Goal: Task Accomplishment & Management: Complete application form

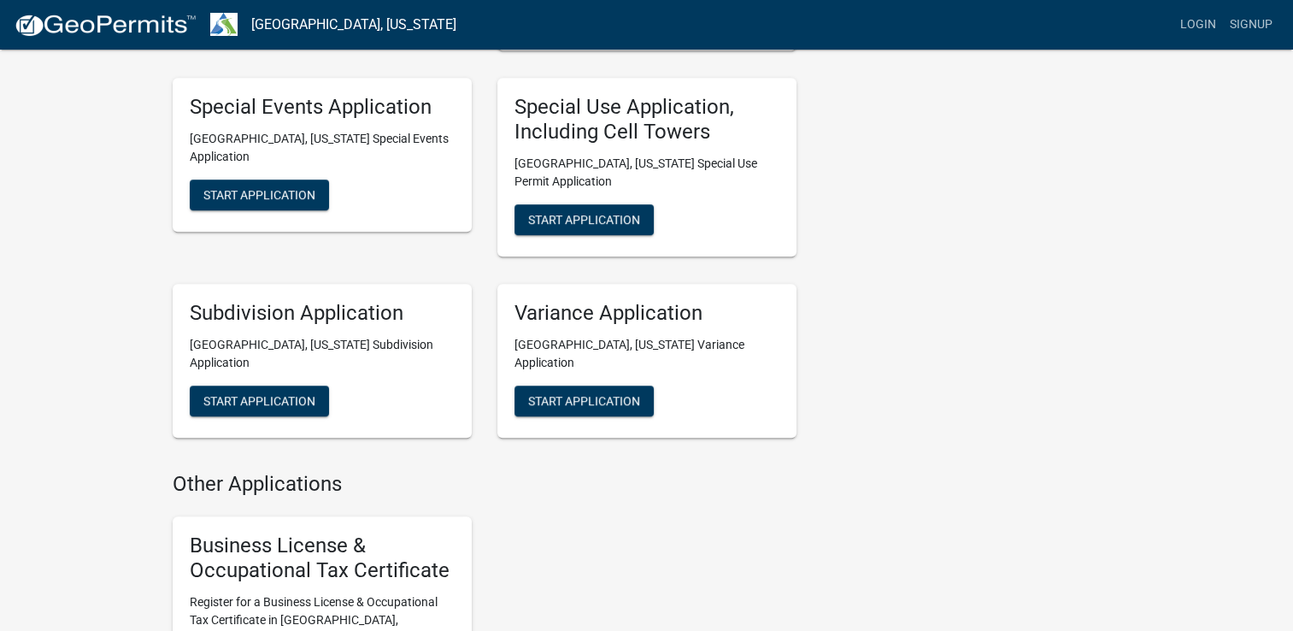
scroll to position [1111, 0]
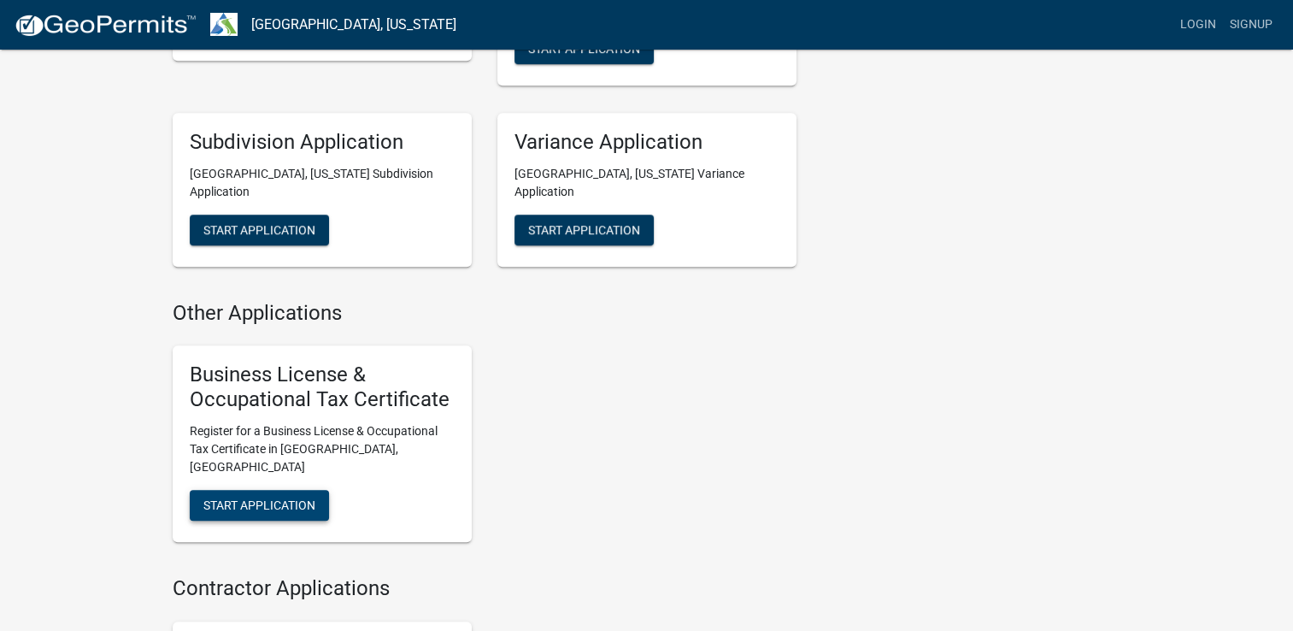
click at [256, 498] on span "Start Application" at bounding box center [259, 505] width 112 height 14
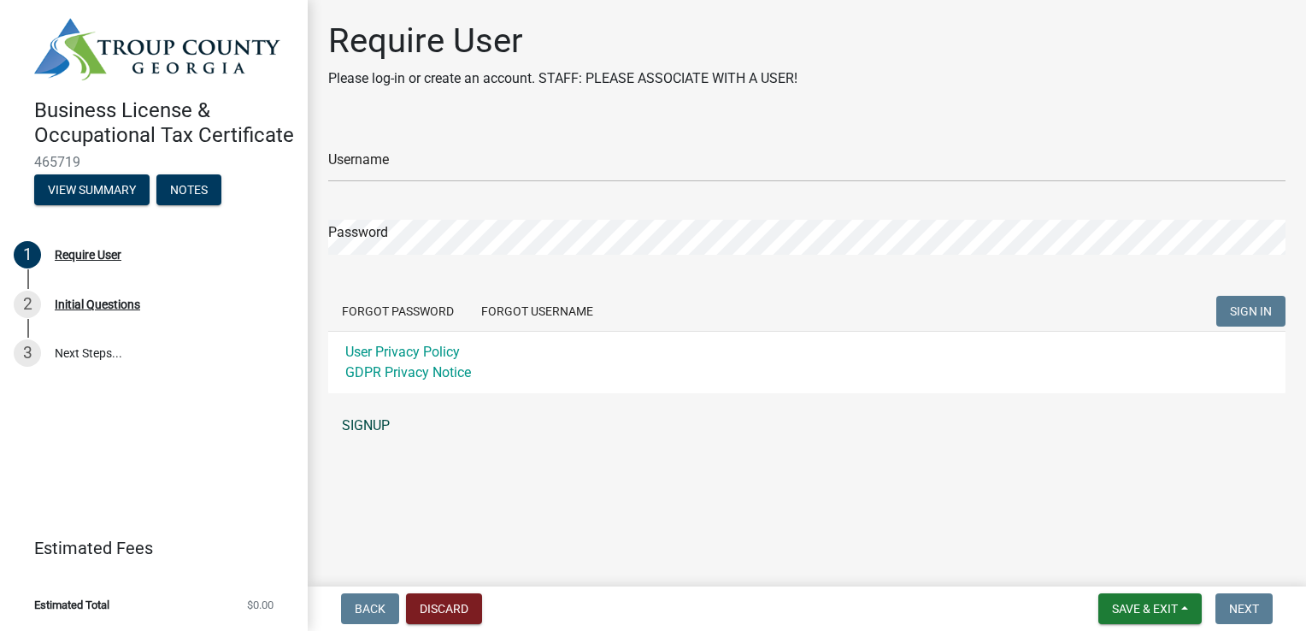
click at [386, 429] on link "SIGNUP" at bounding box center [806, 426] width 957 height 34
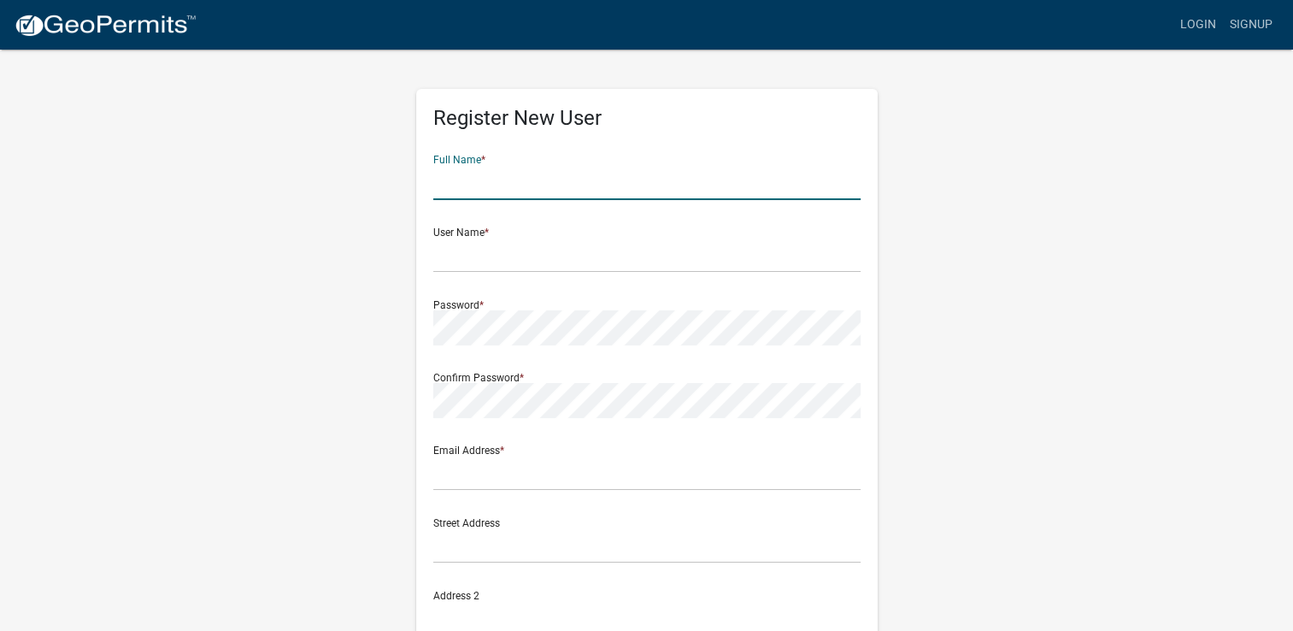
click at [479, 184] on input "text" at bounding box center [646, 182] width 427 height 35
type input "Finance Department"
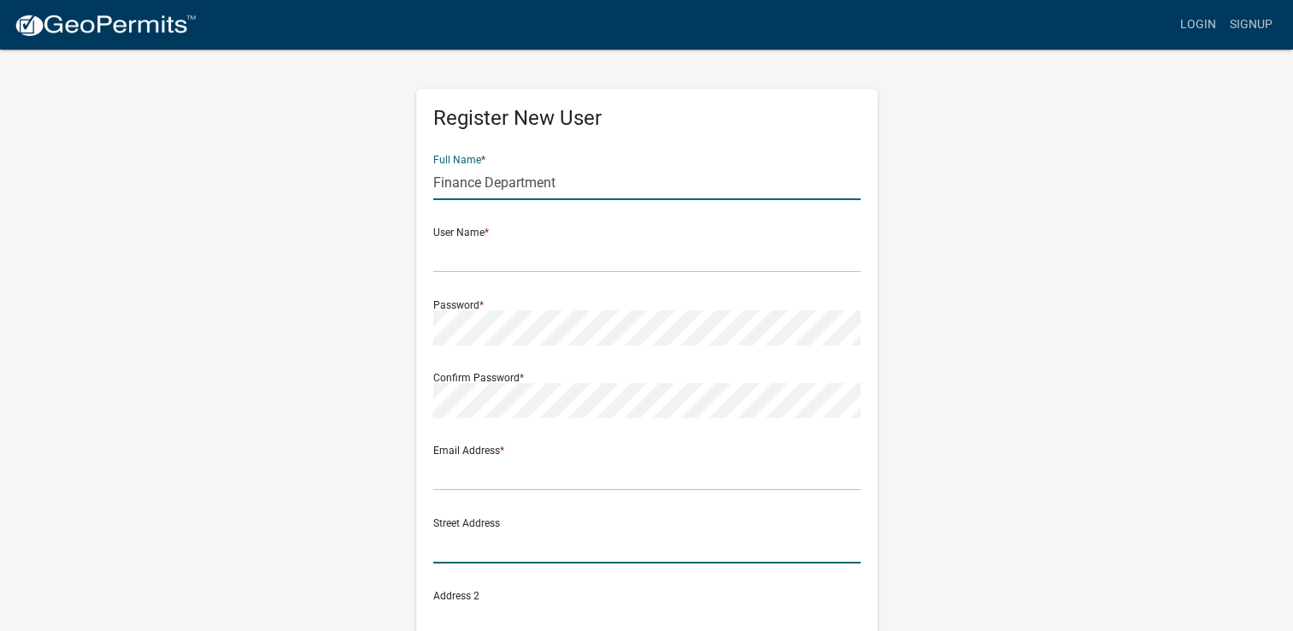
type input "4045A Campbell Ave."
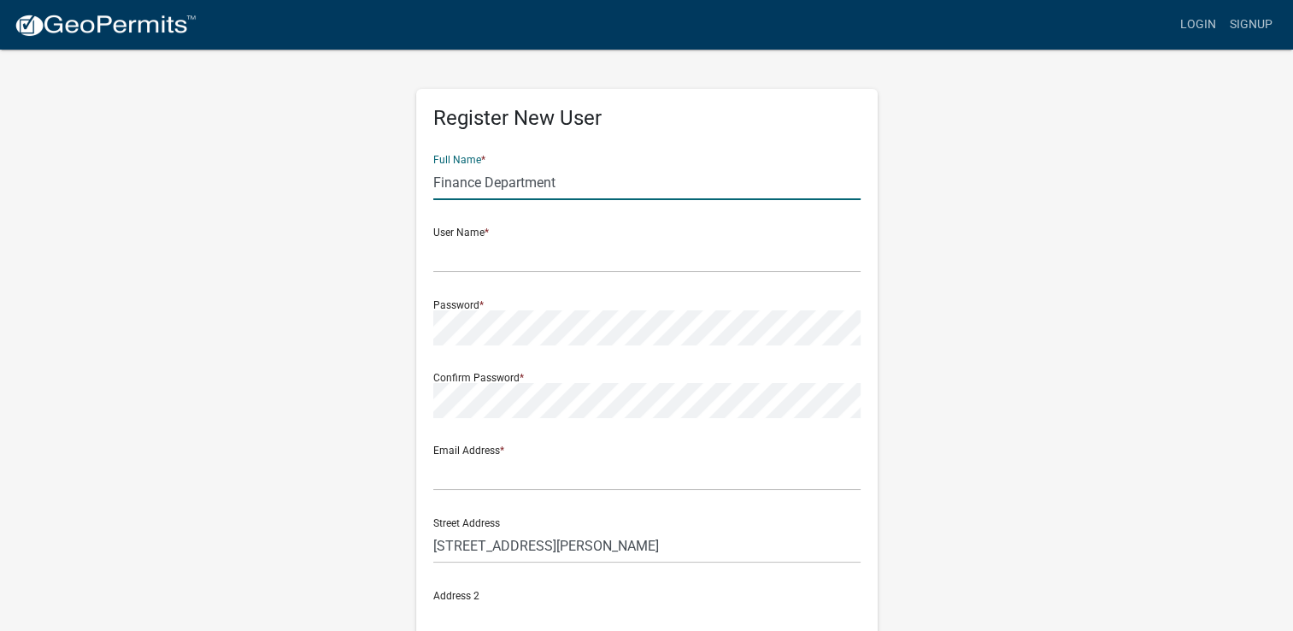
type input "Menlo Park"
type input "California"
type input "94025"
type input "2088711851"
click at [492, 262] on input "text" at bounding box center [646, 255] width 427 height 35
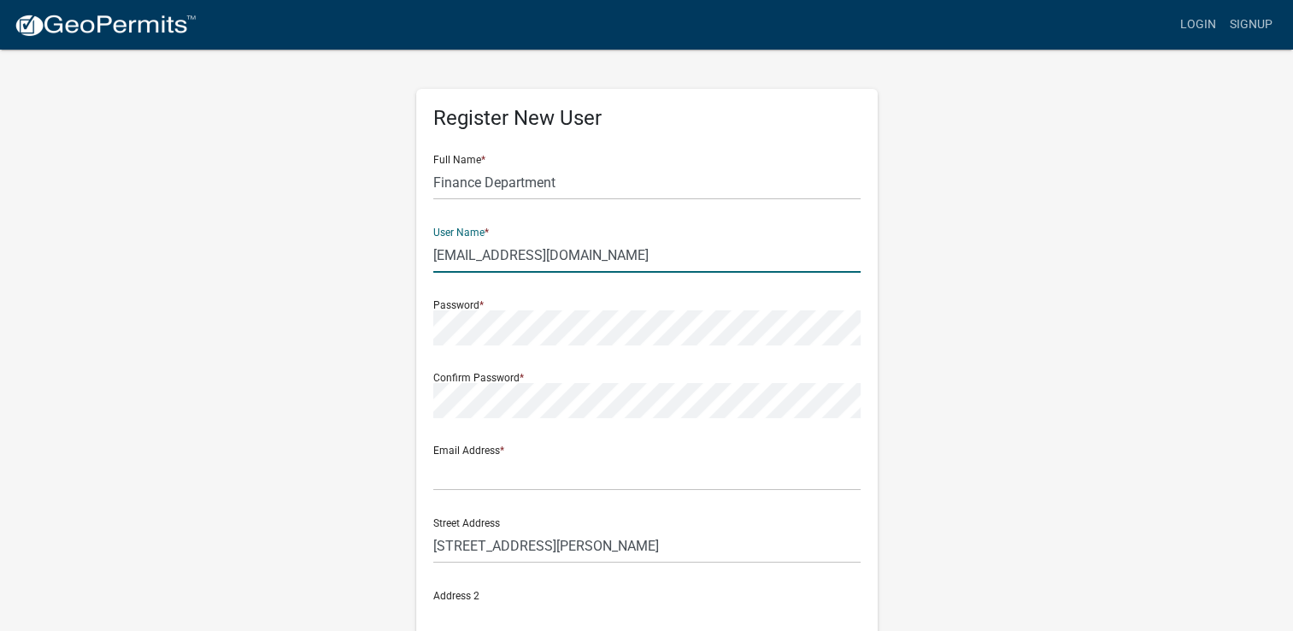
type input "[EMAIL_ADDRESS][DOMAIN_NAME]"
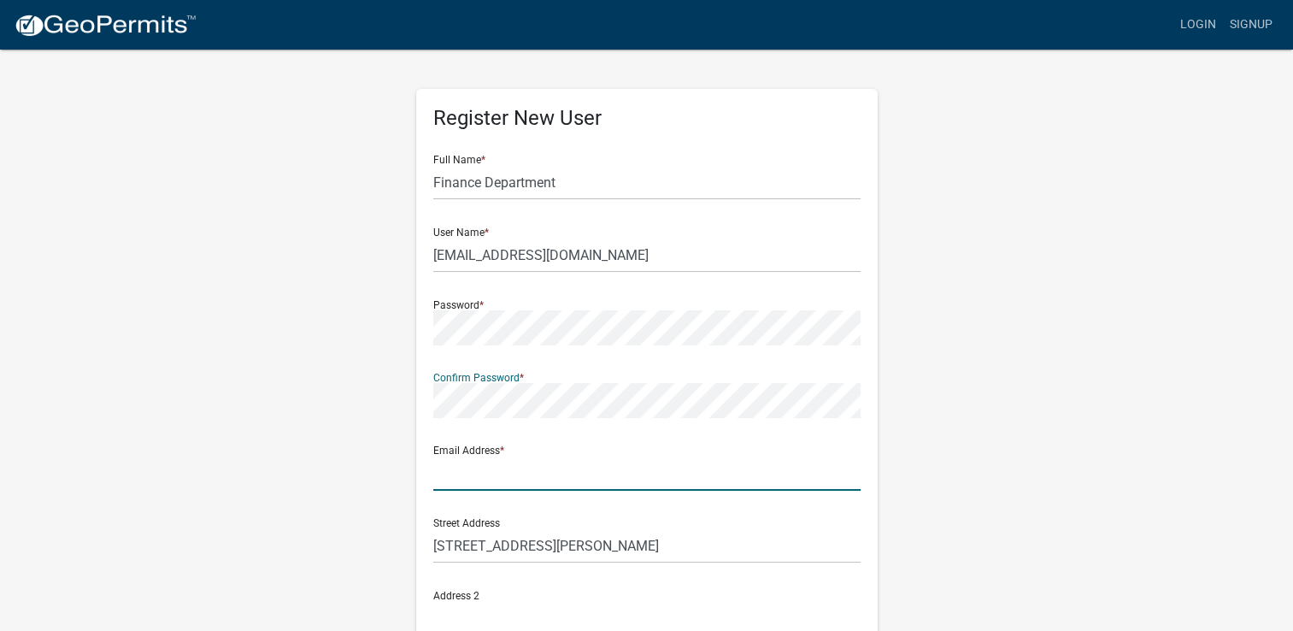
click at [482, 476] on input "text" at bounding box center [646, 473] width 427 height 35
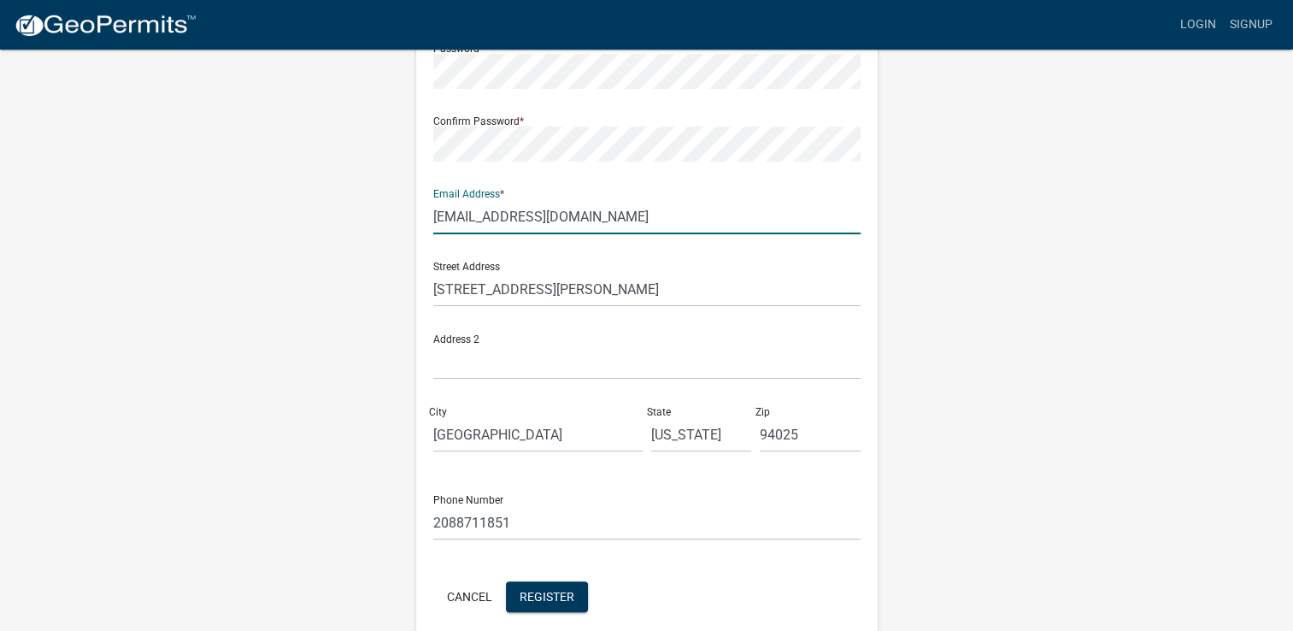
scroll to position [331, 0]
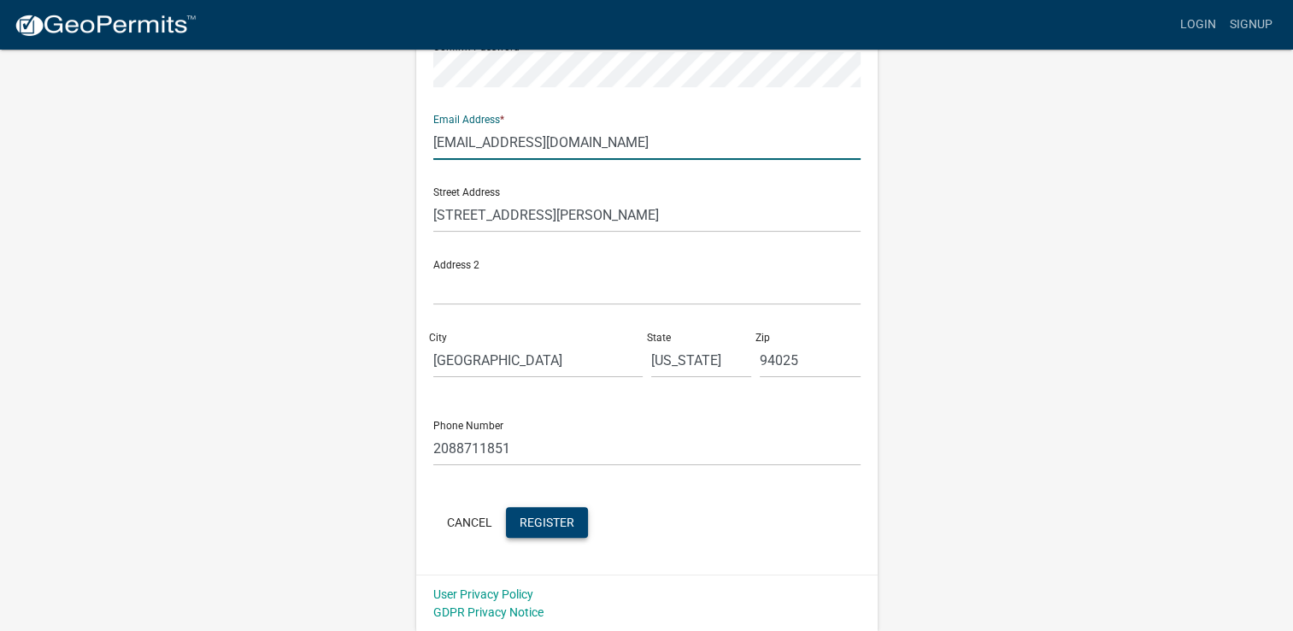
type input "[EMAIL_ADDRESS][DOMAIN_NAME]"
click at [554, 525] on span "Register" at bounding box center [547, 522] width 55 height 14
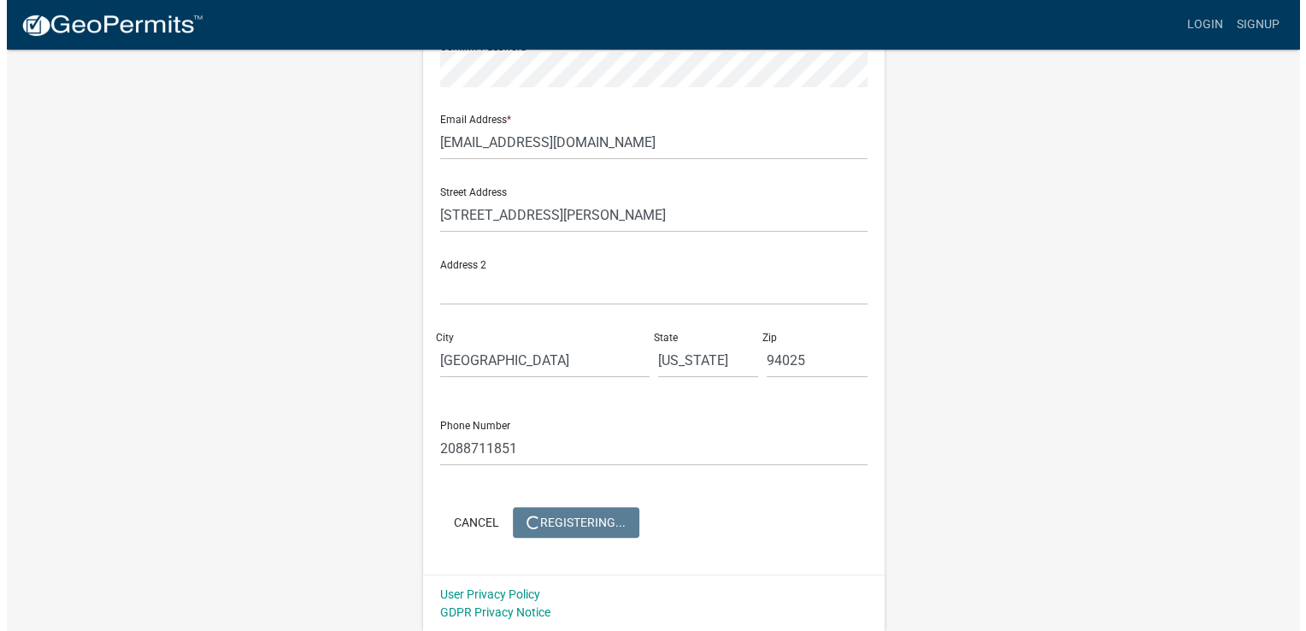
scroll to position [0, 0]
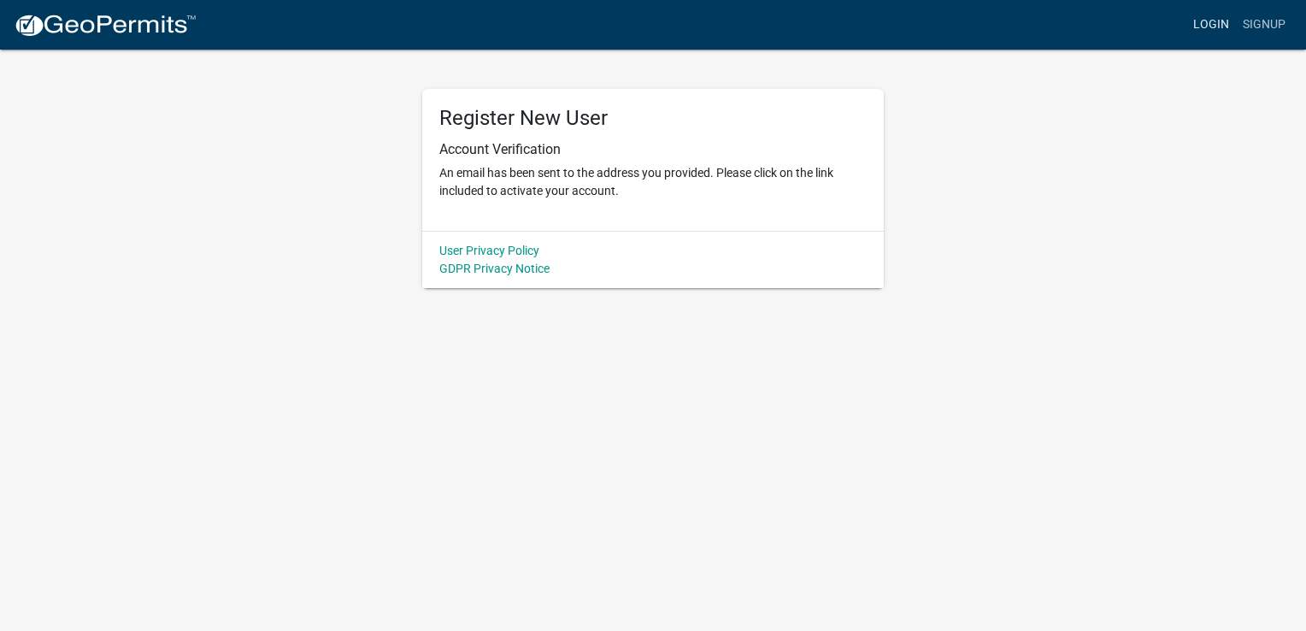
click at [1211, 26] on link "Login" at bounding box center [1212, 25] width 50 height 32
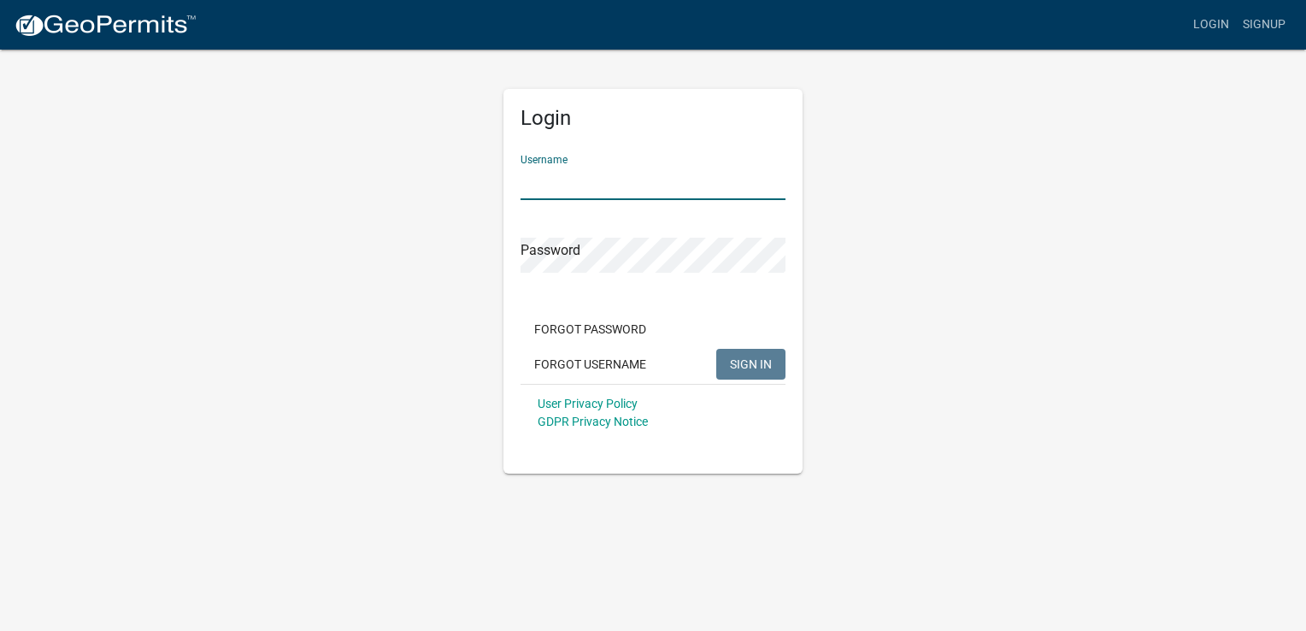
click at [564, 197] on input "Username" at bounding box center [653, 182] width 265 height 35
type input "[EMAIL_ADDRESS][DOMAIN_NAME]"
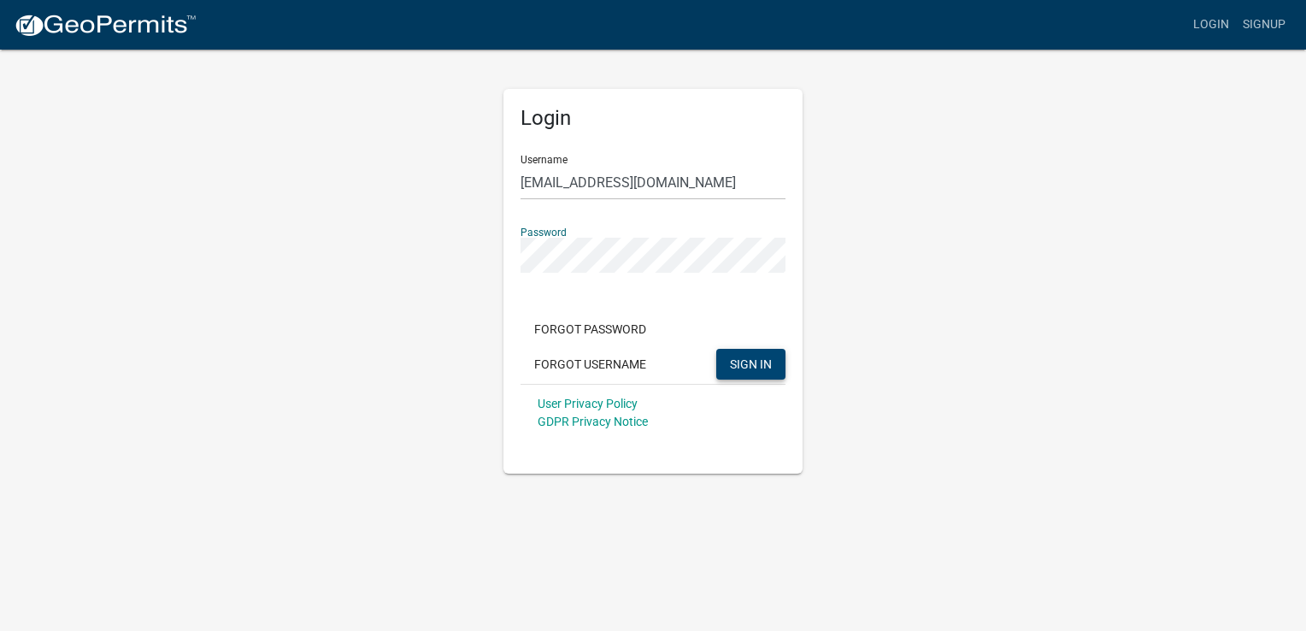
click at [768, 350] on button "SIGN IN" at bounding box center [750, 364] width 69 height 31
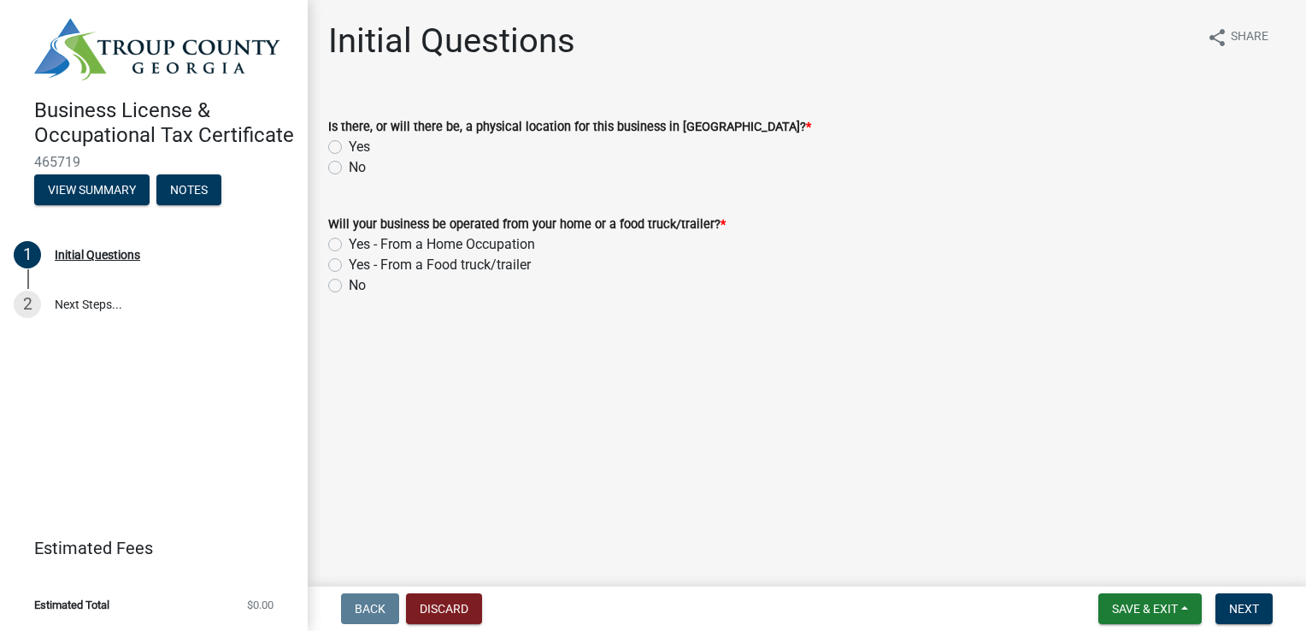
click at [349, 147] on label "Yes" at bounding box center [359, 147] width 21 height 21
click at [349, 147] on input "Yes" at bounding box center [354, 142] width 11 height 11
radio input "true"
click at [349, 287] on label "No" at bounding box center [357, 285] width 17 height 21
click at [349, 286] on input "No" at bounding box center [354, 280] width 11 height 11
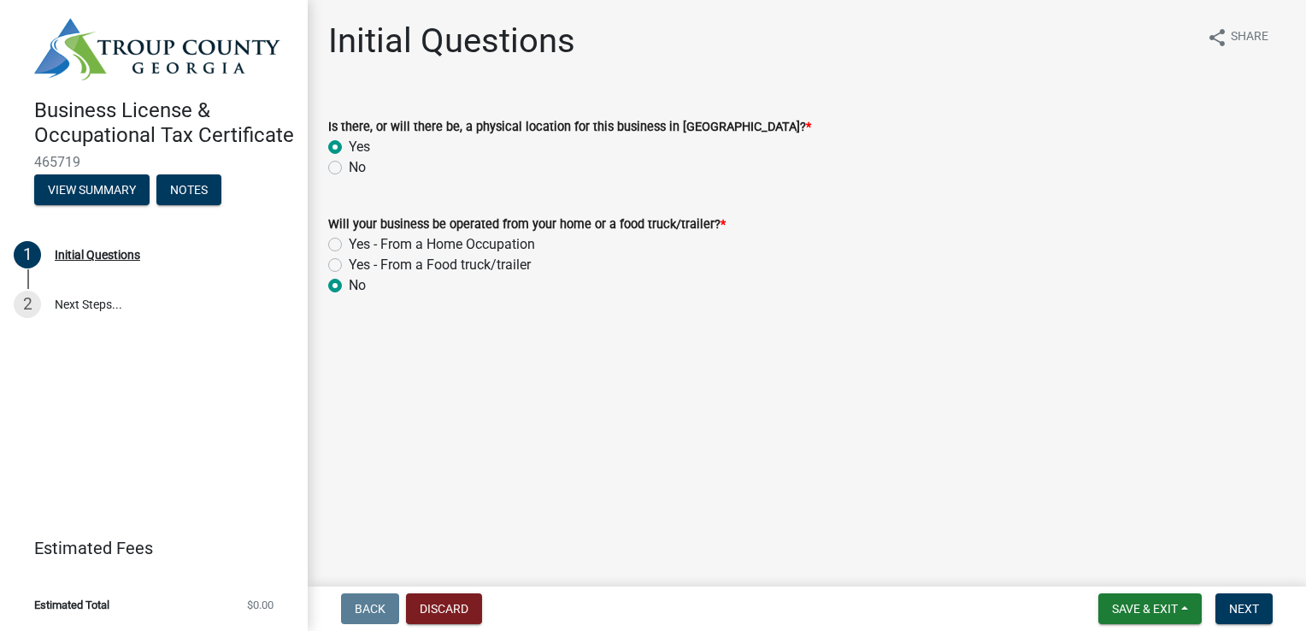
radio input "true"
click at [1252, 604] on span "Next" at bounding box center [1244, 609] width 30 height 14
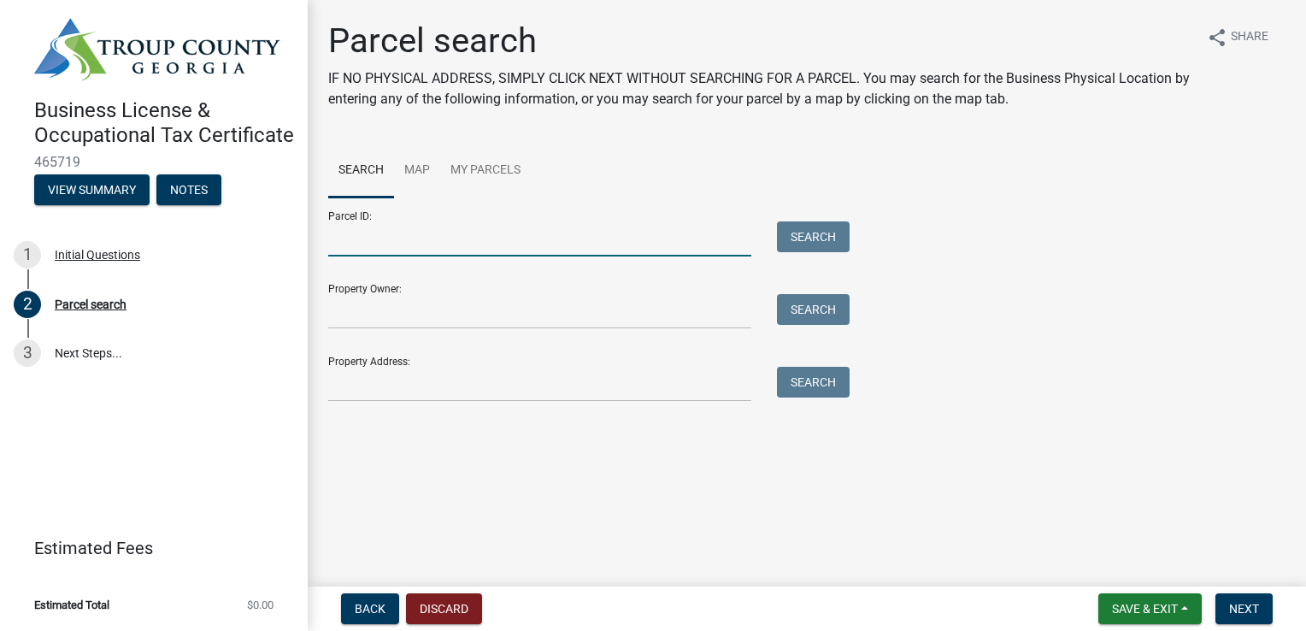
click at [380, 244] on input "Parcel ID:" at bounding box center [539, 238] width 423 height 35
type input "[STREET_ADDRESS]"
click at [822, 232] on button "Search" at bounding box center [813, 236] width 73 height 31
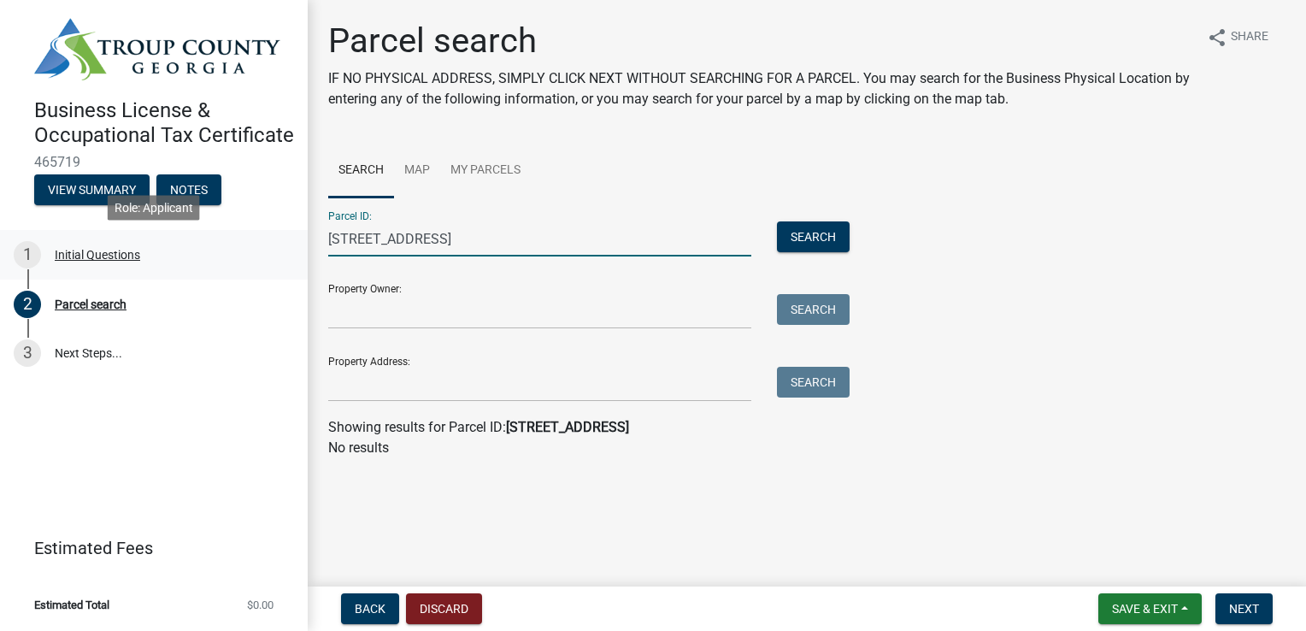
drag, startPoint x: 657, startPoint y: 232, endPoint x: 294, endPoint y: 251, distance: 363.0
click at [294, 251] on div "Business License & Occupational Tax Certificate 465719 View Summary Notes 1 Ini…" at bounding box center [653, 315] width 1306 height 631
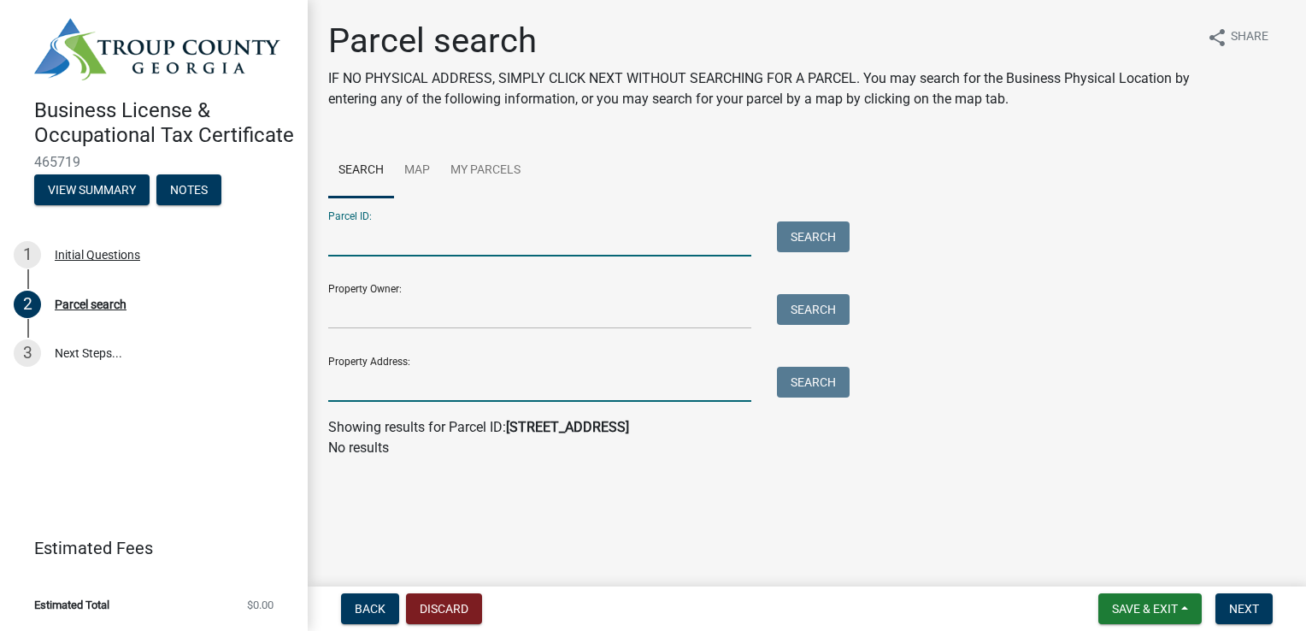
click at [376, 383] on input "Property Address:" at bounding box center [539, 384] width 423 height 35
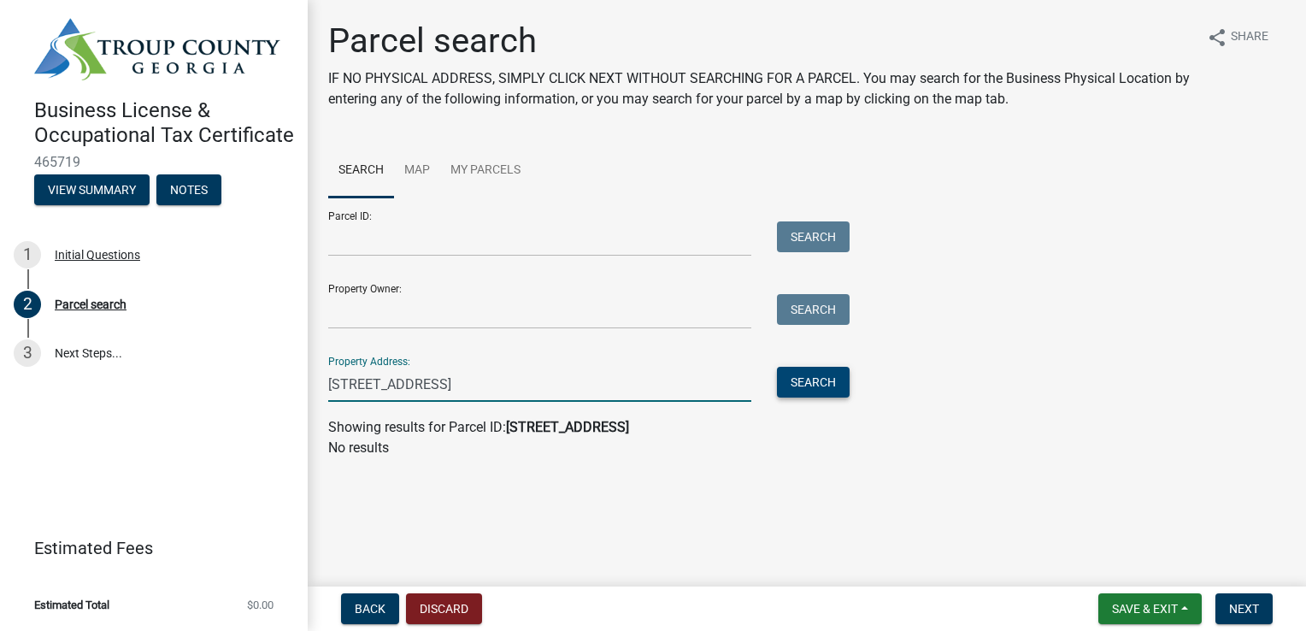
type input "[STREET_ADDRESS]"
click at [831, 388] on button "Search" at bounding box center [813, 382] width 73 height 31
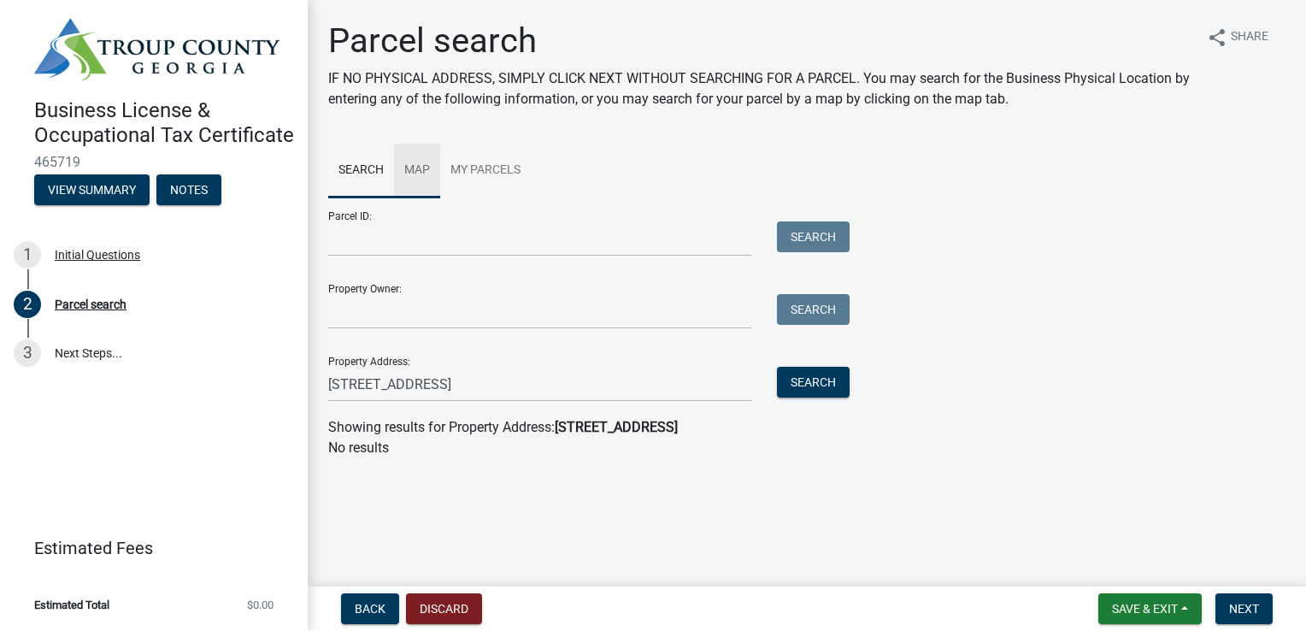
click at [417, 162] on link "Map" at bounding box center [417, 171] width 46 height 55
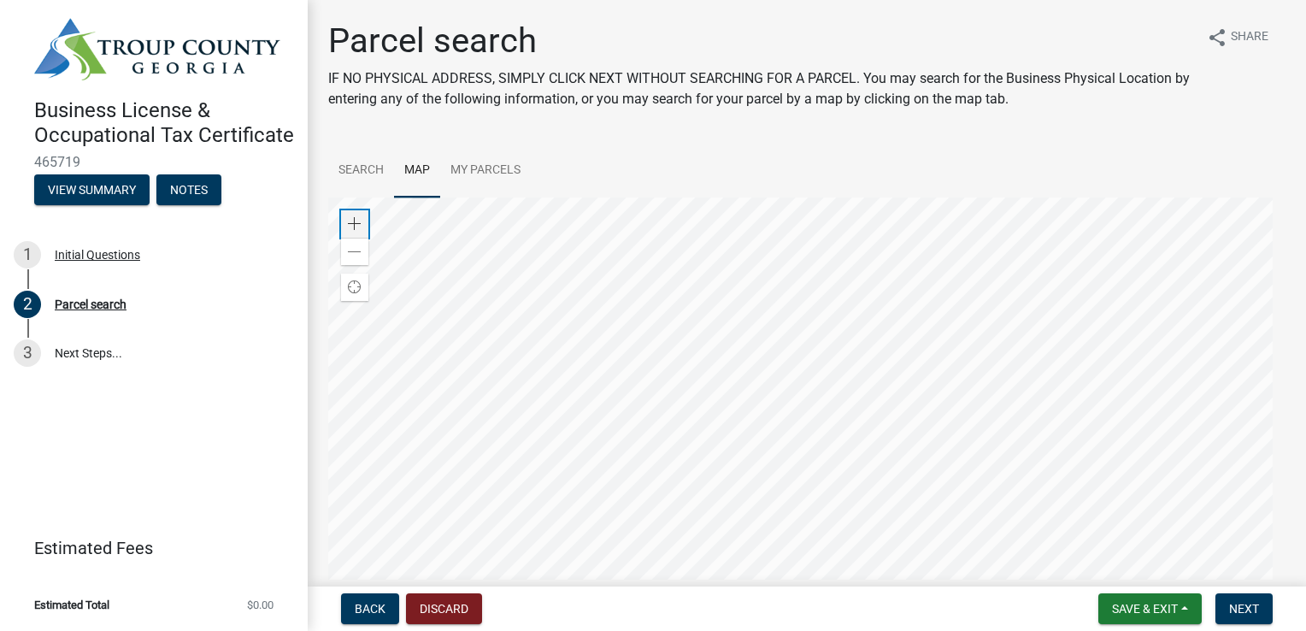
click at [348, 221] on span at bounding box center [355, 224] width 14 height 14
click at [353, 221] on span at bounding box center [355, 224] width 14 height 14
click at [744, 385] on div at bounding box center [806, 410] width 957 height 427
click at [356, 223] on span at bounding box center [355, 224] width 14 height 14
click at [355, 221] on span at bounding box center [355, 224] width 14 height 14
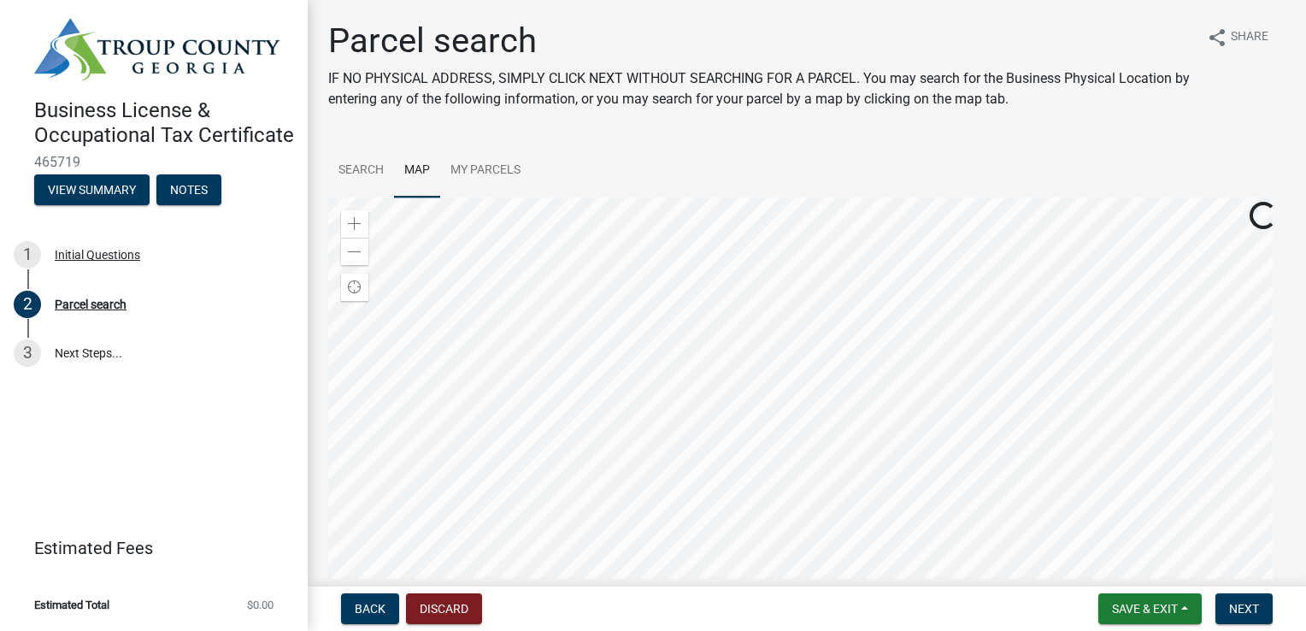
click at [688, 445] on div at bounding box center [806, 410] width 957 height 427
click at [115, 186] on button "View Summary" at bounding box center [91, 189] width 115 height 31
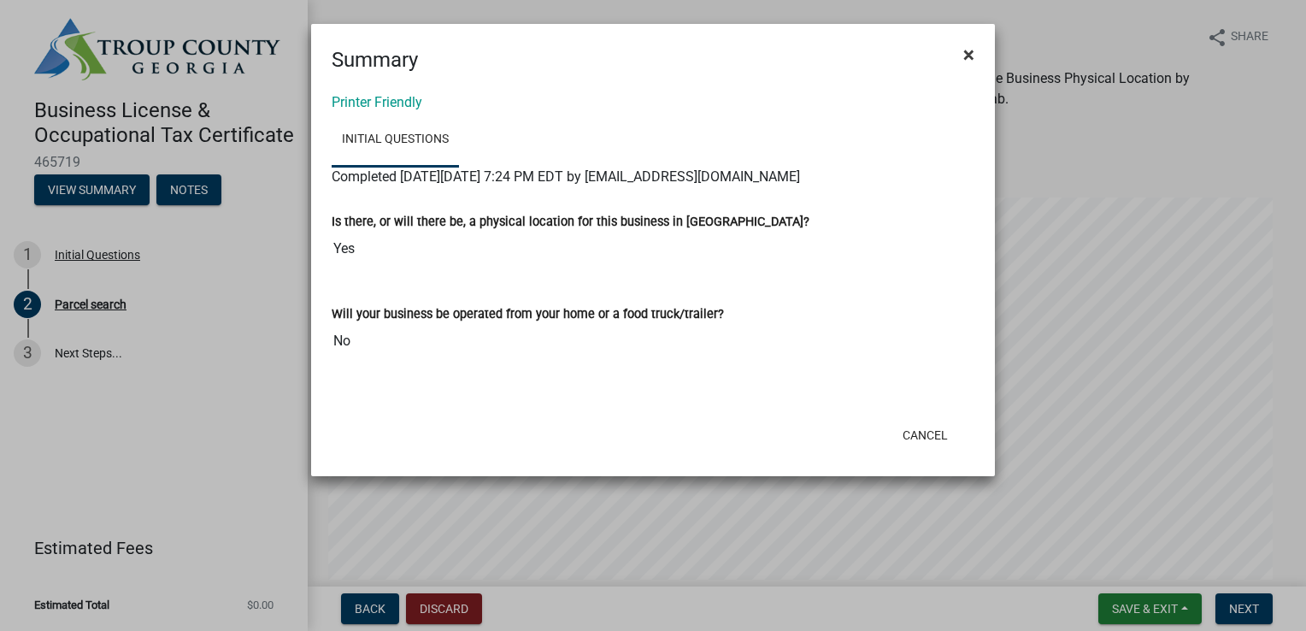
click at [961, 57] on button "×" at bounding box center [969, 55] width 38 height 48
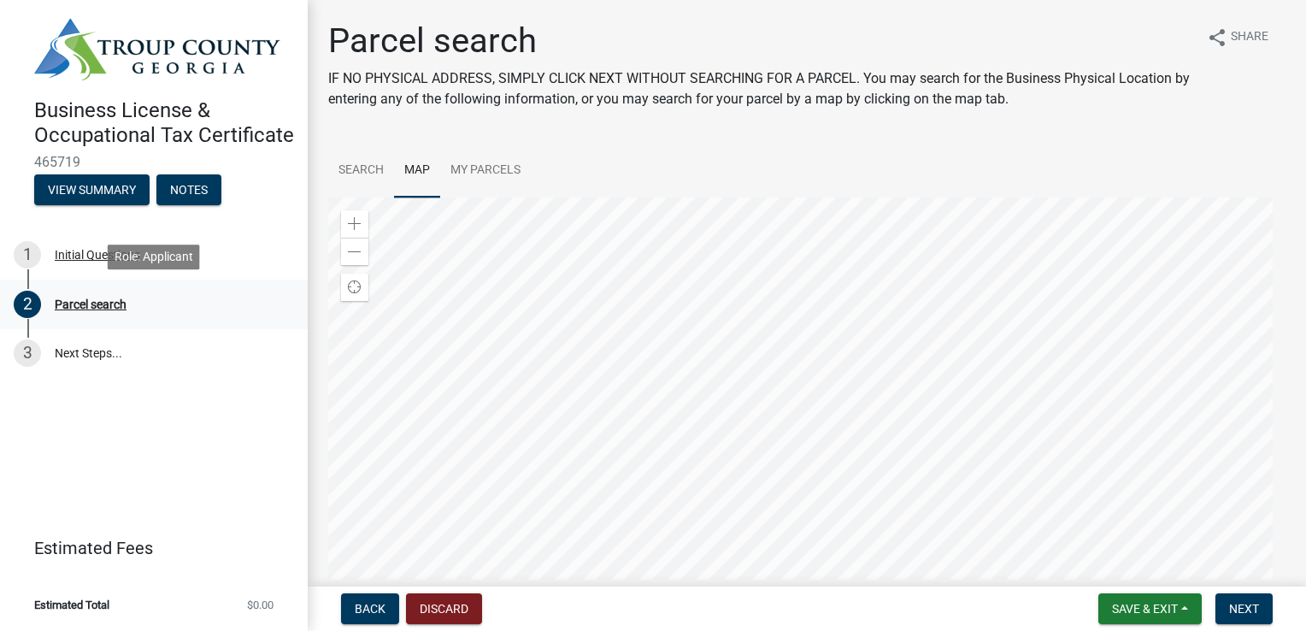
click at [106, 306] on div "Parcel search" at bounding box center [91, 304] width 72 height 12
click at [499, 162] on link "My Parcels" at bounding box center [485, 171] width 91 height 55
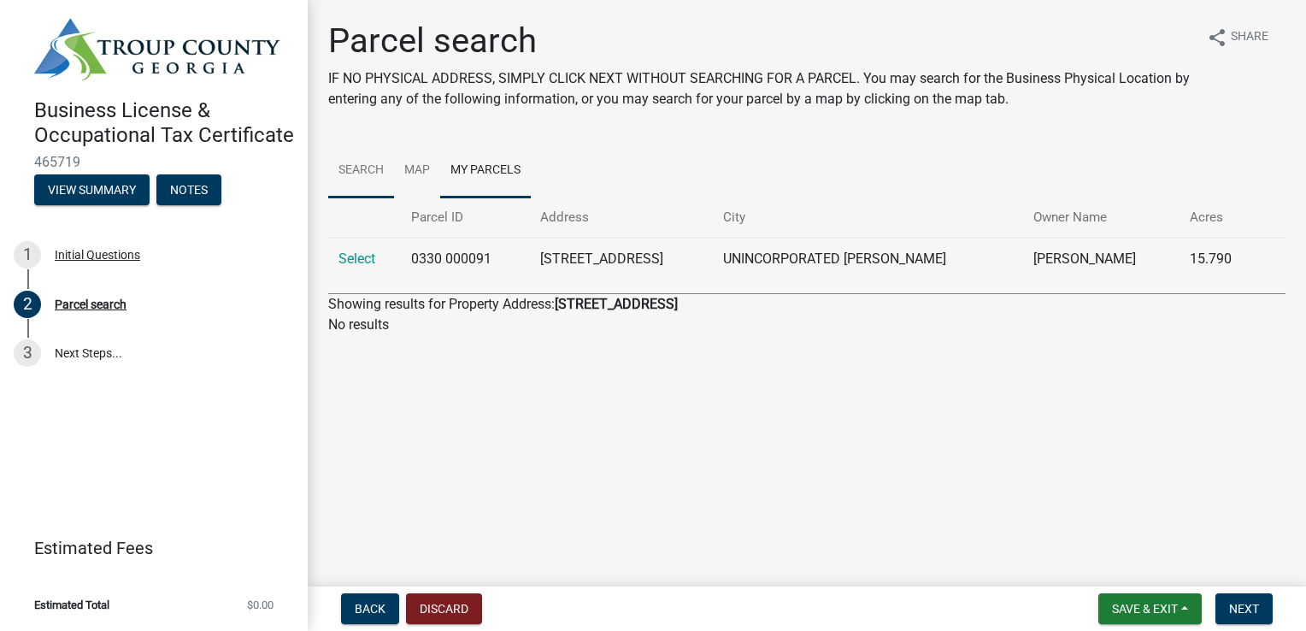
click at [369, 168] on link "Search" at bounding box center [361, 171] width 66 height 55
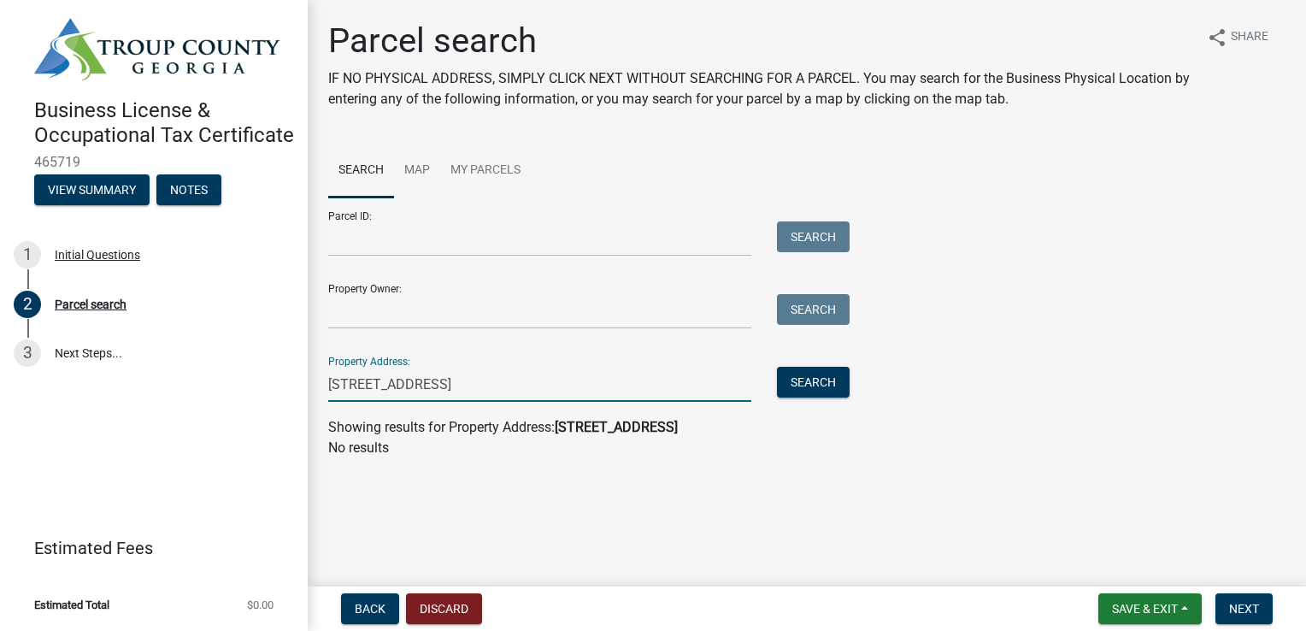
drag, startPoint x: 654, startPoint y: 382, endPoint x: 455, endPoint y: 386, distance: 199.2
click at [455, 386] on input "[STREET_ADDRESS]" at bounding box center [539, 384] width 423 height 35
type input "1015 Lafayette Pkwy"
click at [816, 381] on button "Search" at bounding box center [813, 382] width 73 height 31
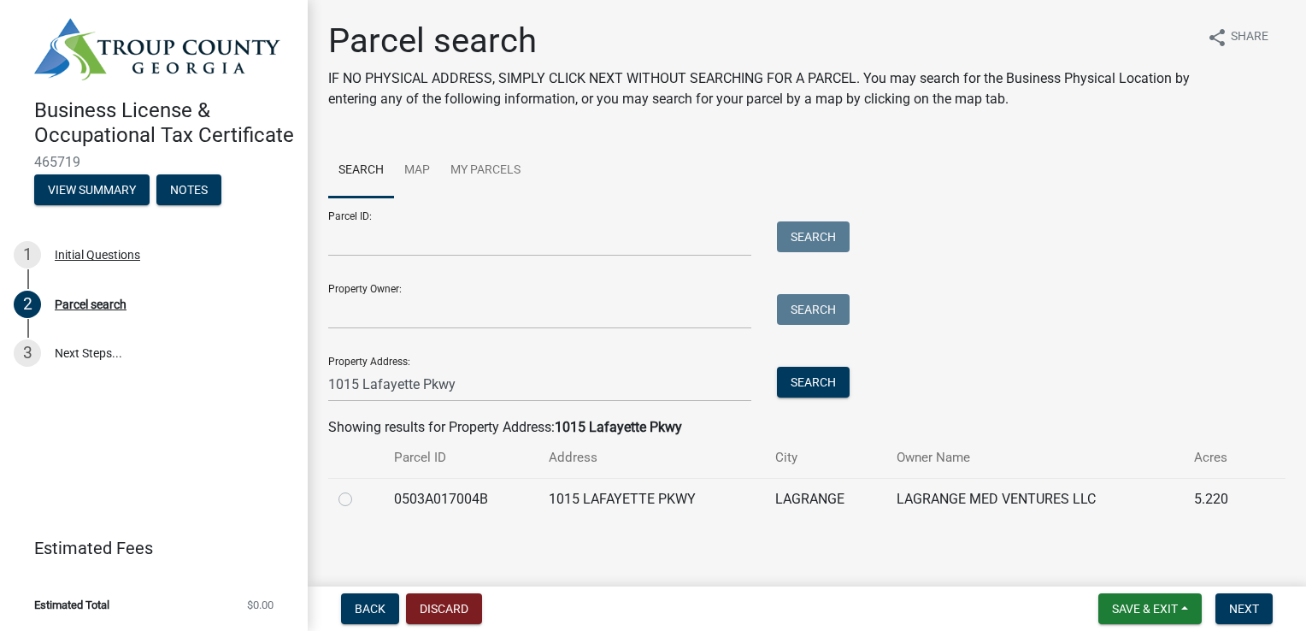
click at [359, 489] on label at bounding box center [359, 489] width 0 height 0
click at [359, 500] on input "radio" at bounding box center [364, 494] width 11 height 11
radio input "true"
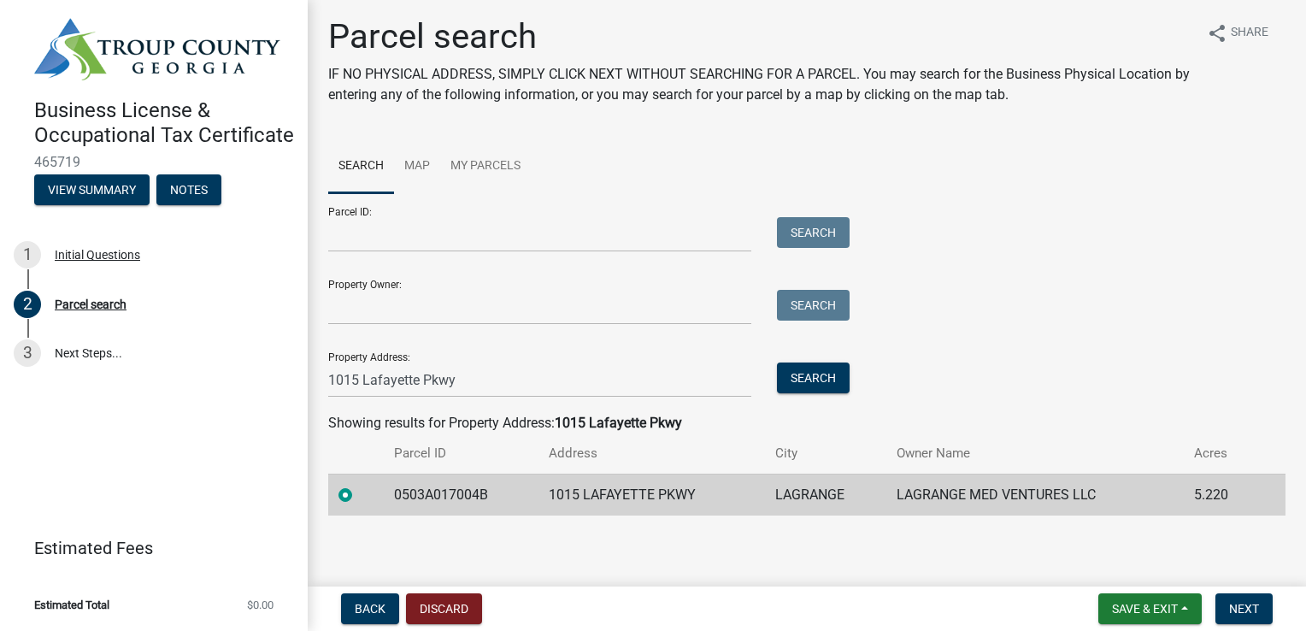
scroll to position [6, 0]
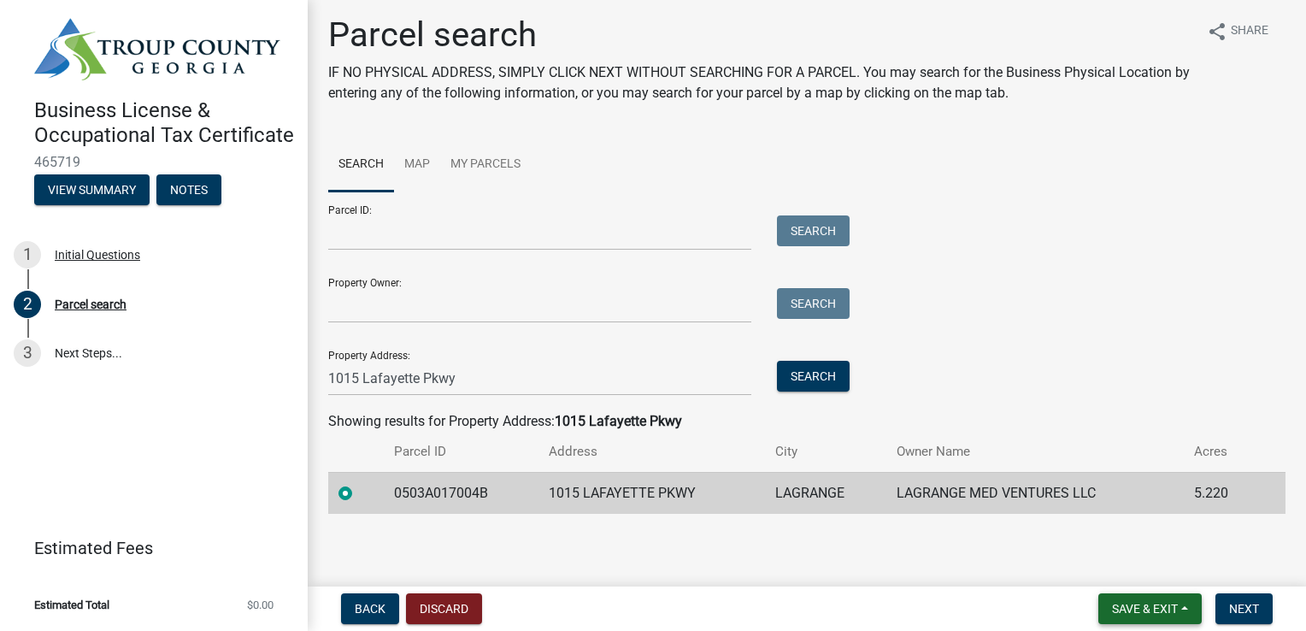
click at [1141, 614] on span "Save & Exit" at bounding box center [1145, 609] width 66 height 14
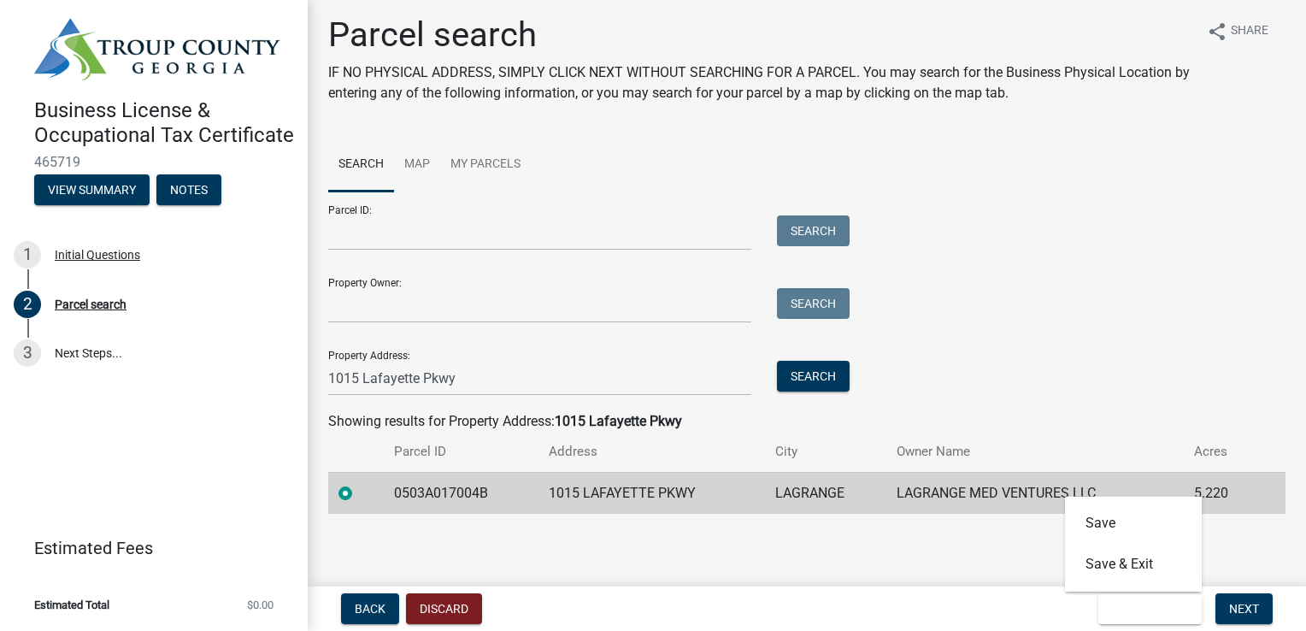
click at [1125, 403] on wm-search-parcel-data-activity-input "Search Map My Parcels Parcel ID: Search Property Owner: Search Property Address…" at bounding box center [806, 326] width 957 height 376
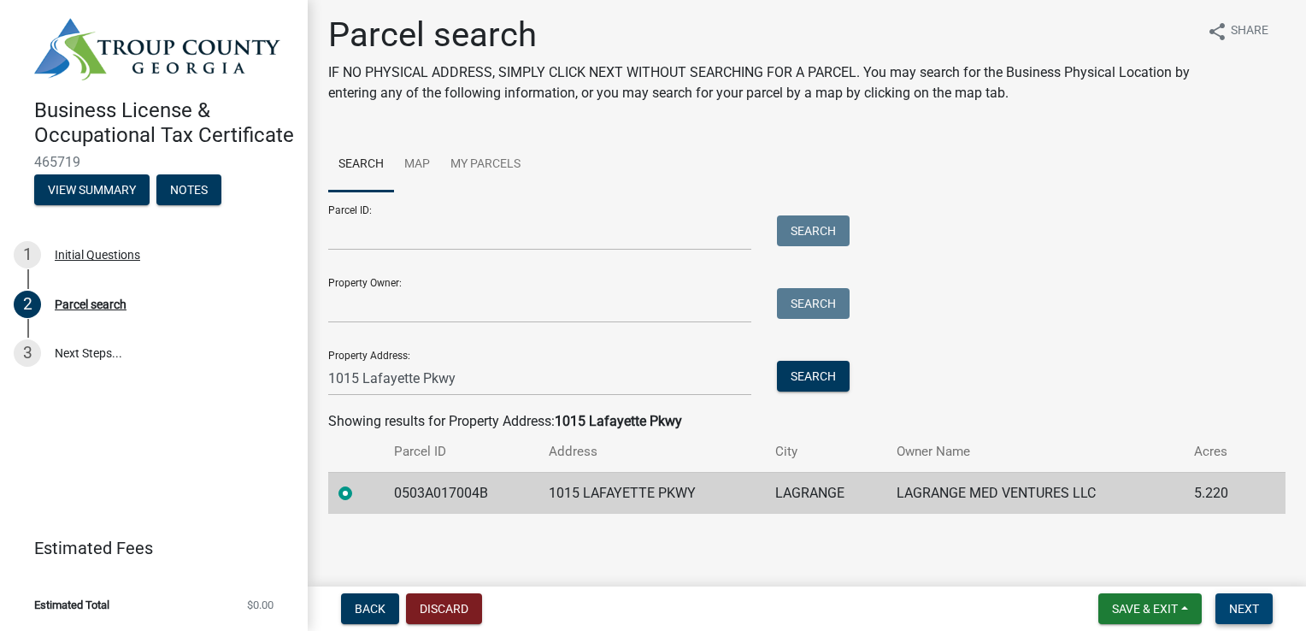
click at [1245, 607] on span "Next" at bounding box center [1244, 609] width 30 height 14
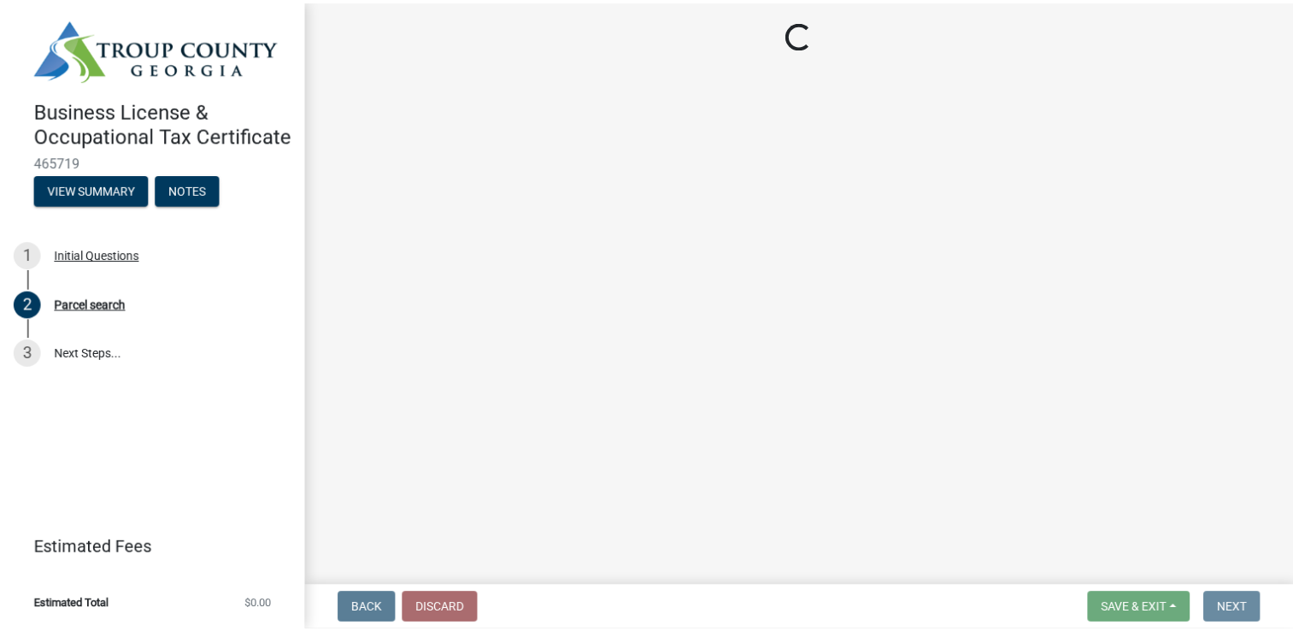
scroll to position [0, 0]
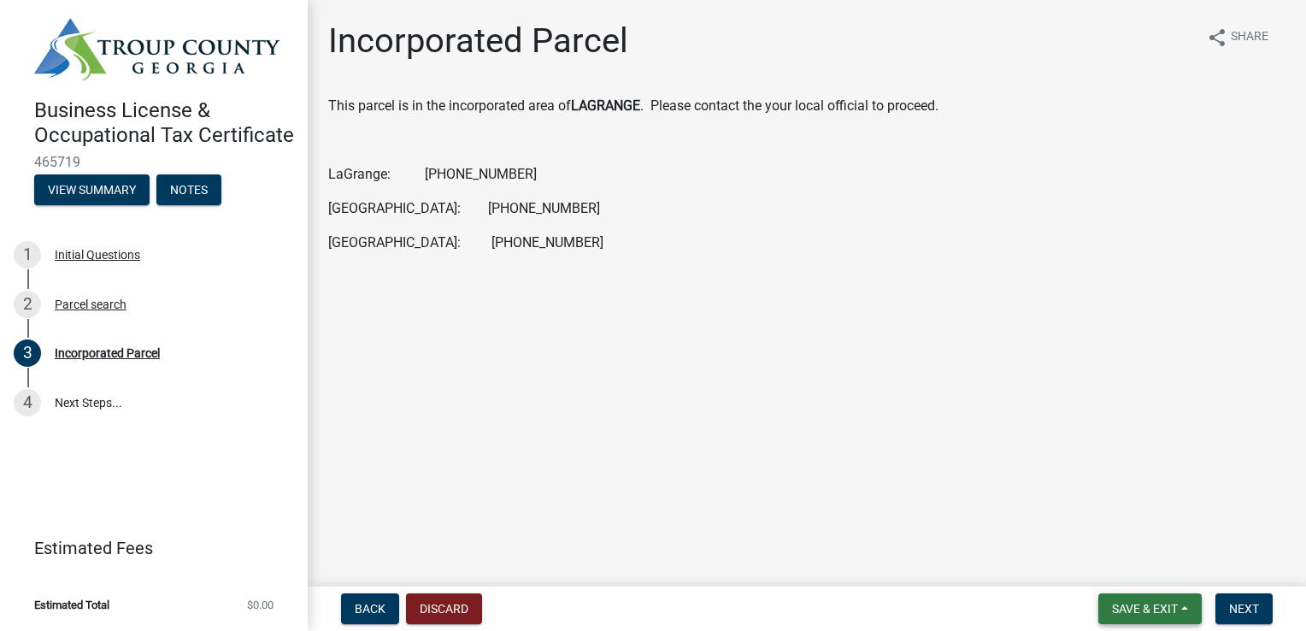
click at [1139, 613] on span "Save & Exit" at bounding box center [1145, 609] width 66 height 14
click at [1048, 385] on main "Incorporated Parcel share Share This parcel is in the incorporated area of [GEO…" at bounding box center [807, 290] width 998 height 580
click at [1237, 607] on span "Next" at bounding box center [1244, 609] width 30 height 14
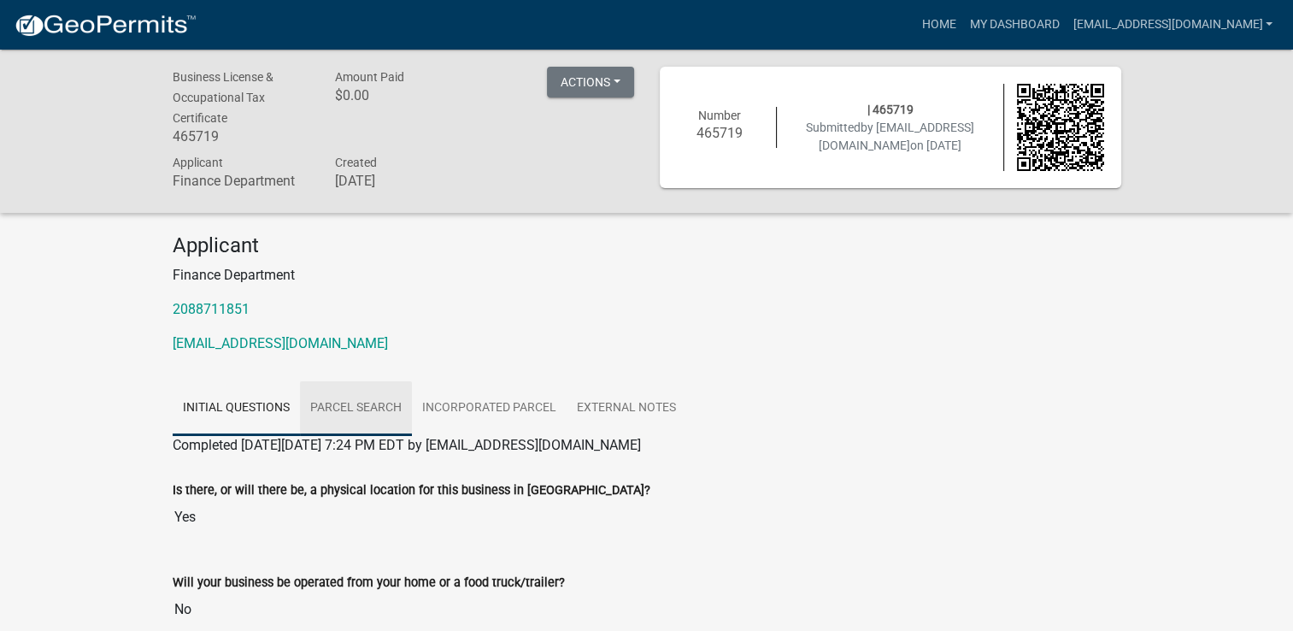
click at [374, 408] on link "Parcel search" at bounding box center [356, 408] width 112 height 55
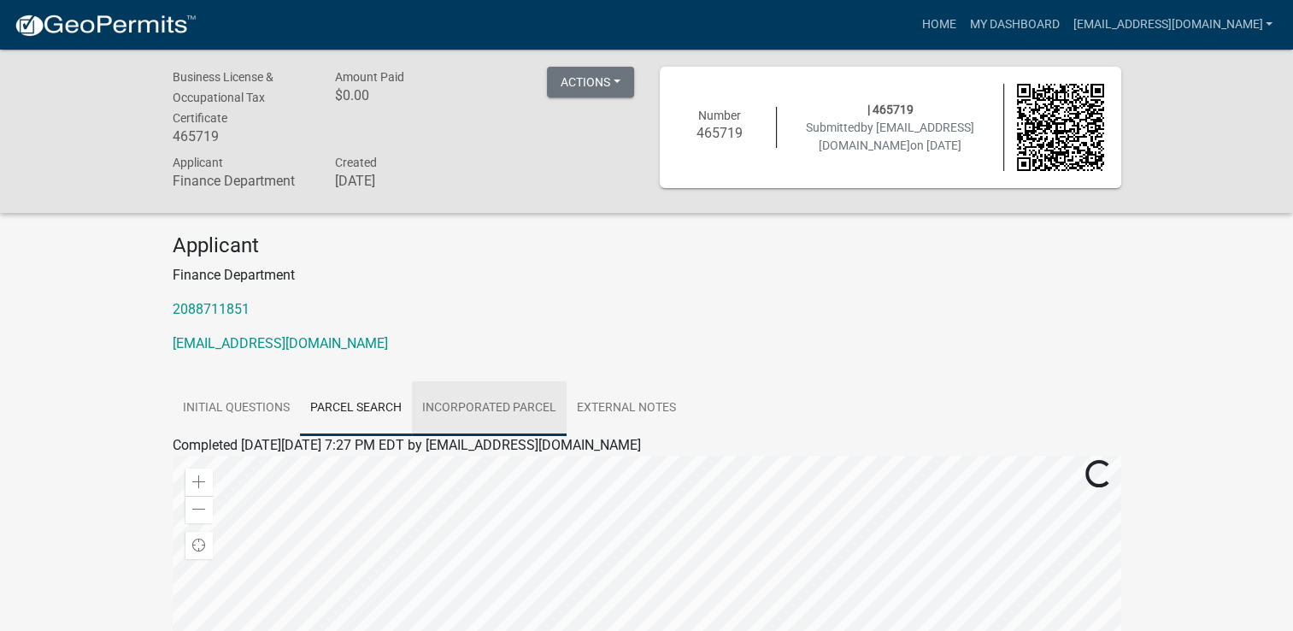
click at [478, 408] on link "Incorporated Parcel" at bounding box center [489, 408] width 155 height 55
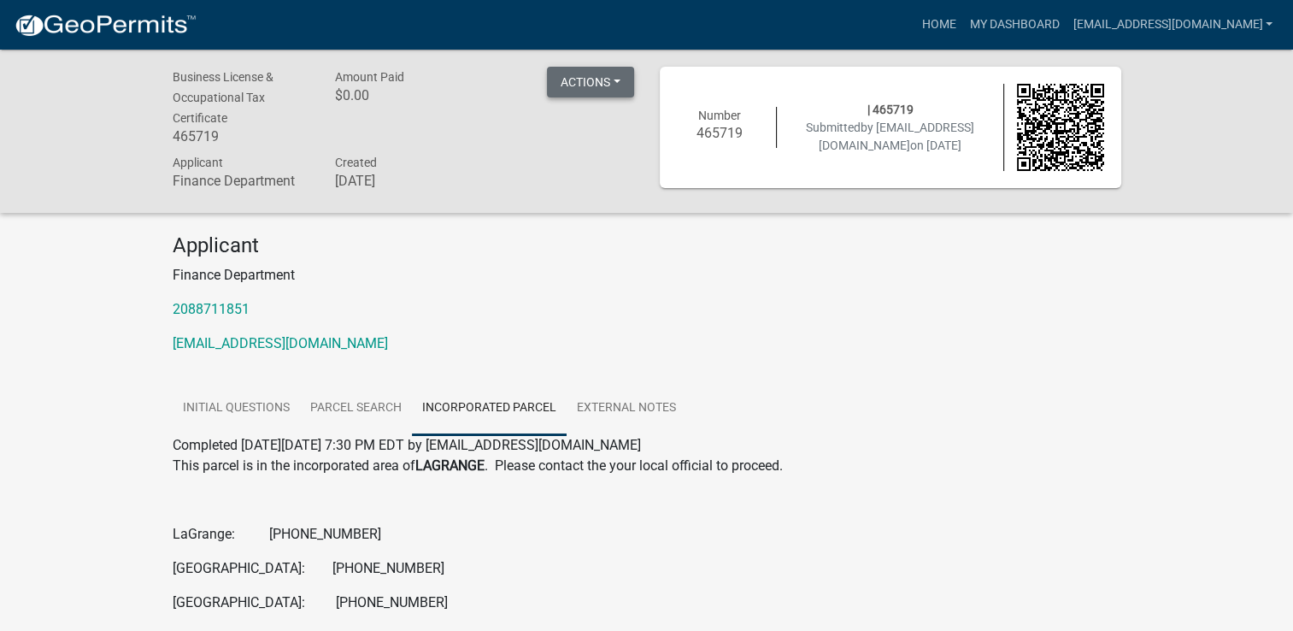
click at [568, 84] on button "Actions" at bounding box center [590, 82] width 87 height 31
click at [576, 132] on link "Printer Friendly" at bounding box center [615, 127] width 137 height 41
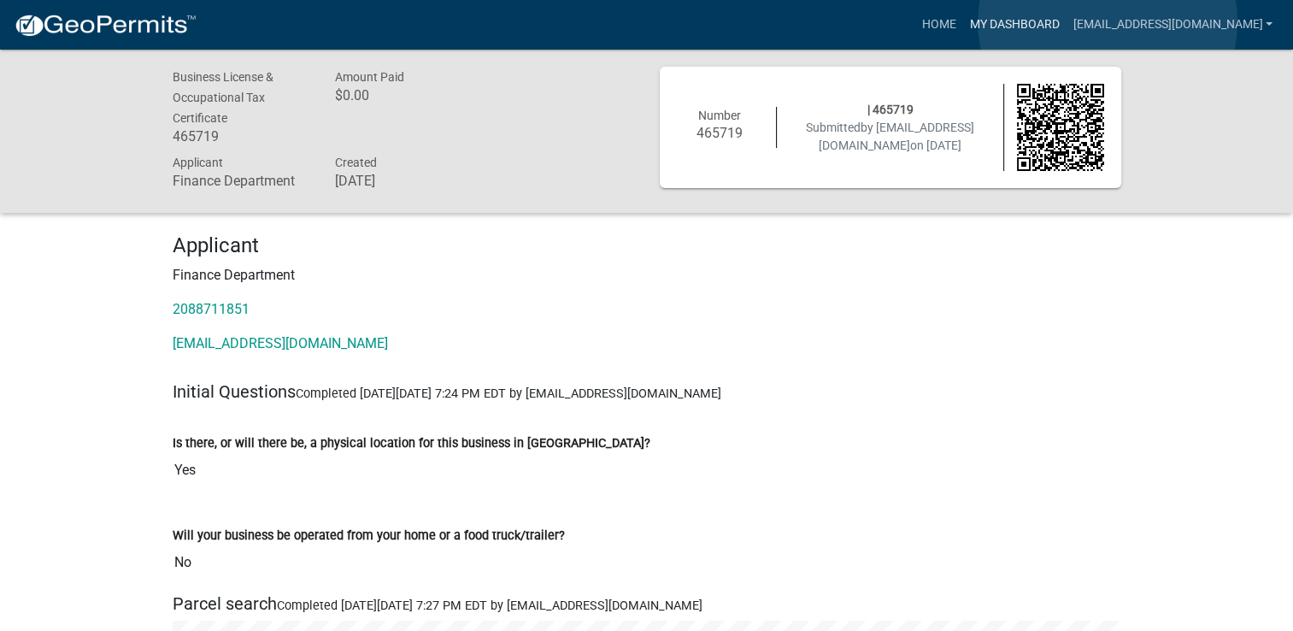
click at [1066, 22] on link "My Dashboard" at bounding box center [1014, 25] width 103 height 32
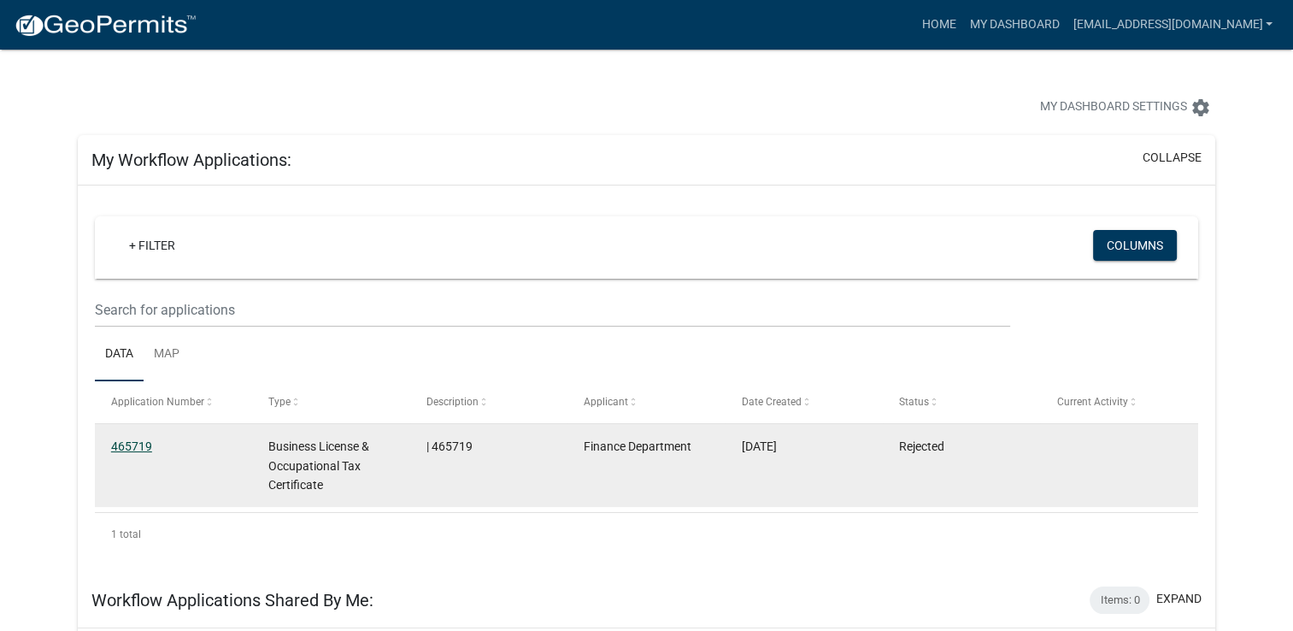
click at [130, 449] on link "465719" at bounding box center [131, 446] width 41 height 14
